Goal: Register for event/course

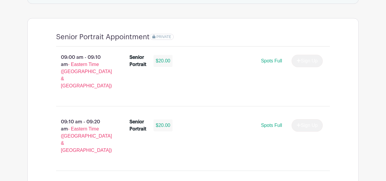
scroll to position [419, 0]
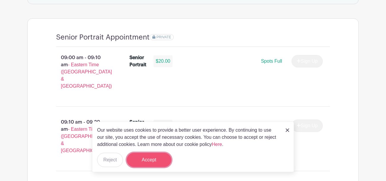
click at [147, 155] on button "Accept" at bounding box center [149, 160] width 45 height 14
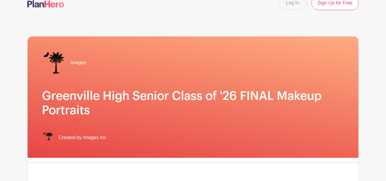
scroll to position [0, 0]
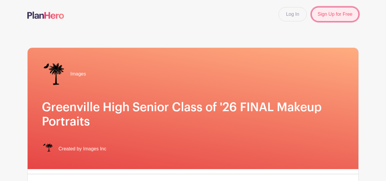
click at [322, 19] on link "Sign Up for Free" at bounding box center [335, 14] width 47 height 14
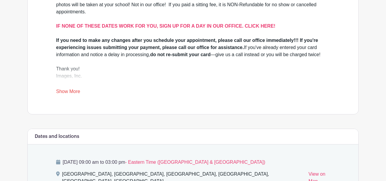
scroll to position [221, 0]
click at [70, 89] on link "Show More" at bounding box center [68, 92] width 24 height 7
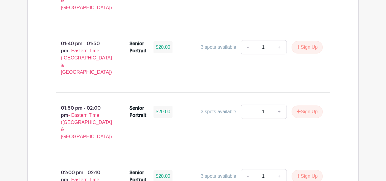
scroll to position [1854, 0]
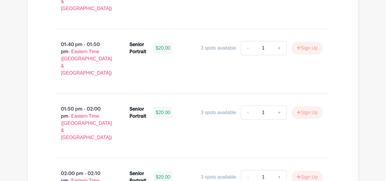
type input "2"
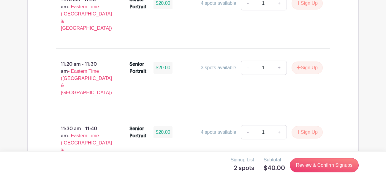
scroll to position [1319, 0]
